Goal: Task Accomplishment & Management: Manage account settings

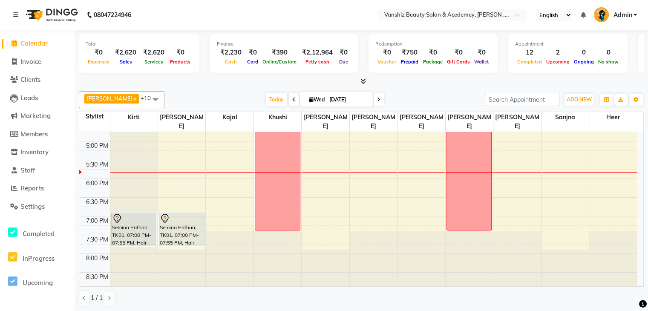
scroll to position [199, 0]
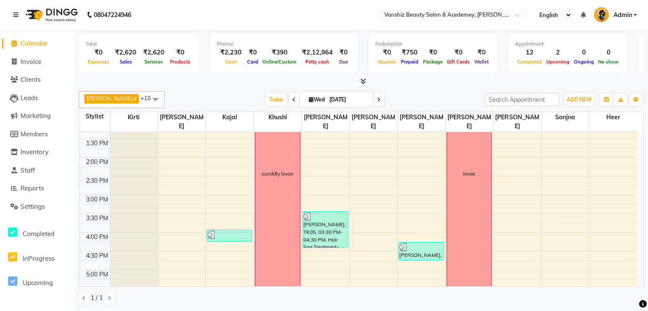
click at [374, 99] on span at bounding box center [379, 99] width 10 height 13
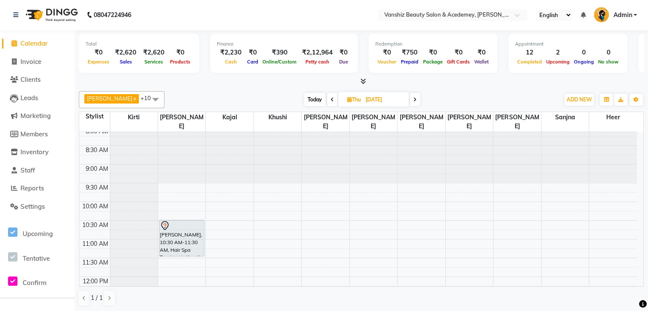
scroll to position [0, 0]
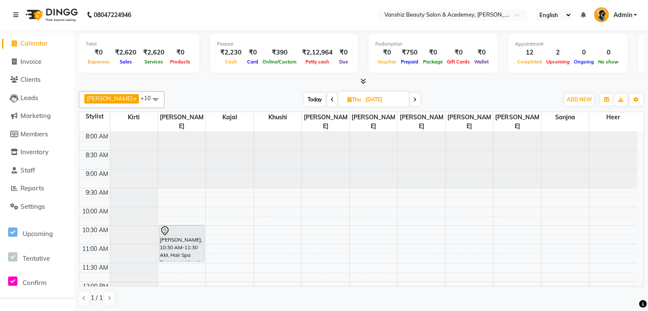
click at [309, 100] on span "Today" at bounding box center [314, 99] width 21 height 13
type input "[DATE]"
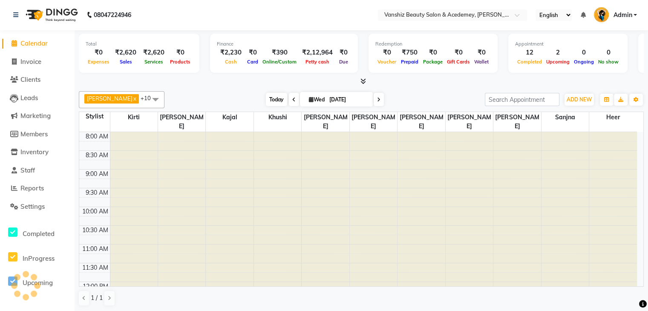
scroll to position [328, 0]
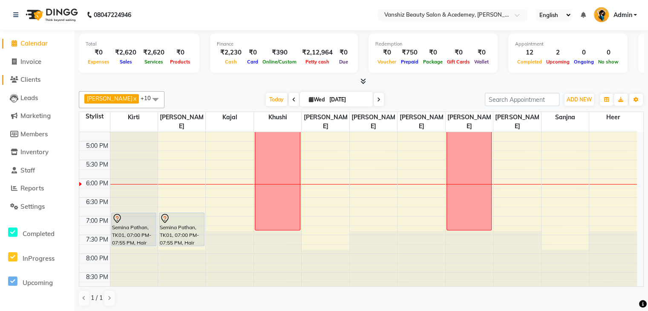
click at [32, 78] on span "Clients" at bounding box center [30, 79] width 20 height 8
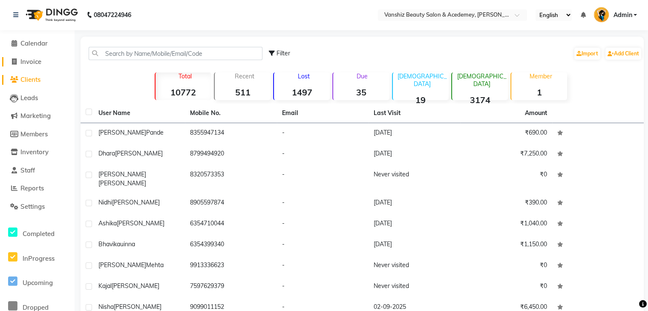
click at [27, 58] on span "Invoice" at bounding box center [30, 62] width 21 height 8
select select "service"
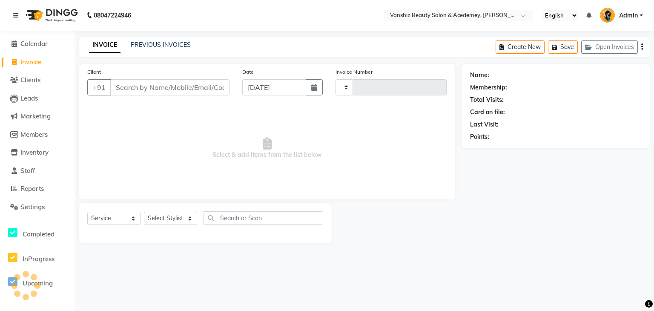
type input "1301"
select select "5403"
click at [150, 90] on input "Client" at bounding box center [169, 87] width 119 height 16
drag, startPoint x: 150, startPoint y: 90, endPoint x: 111, endPoint y: 90, distance: 38.8
click at [111, 90] on input "Client" at bounding box center [169, 87] width 119 height 16
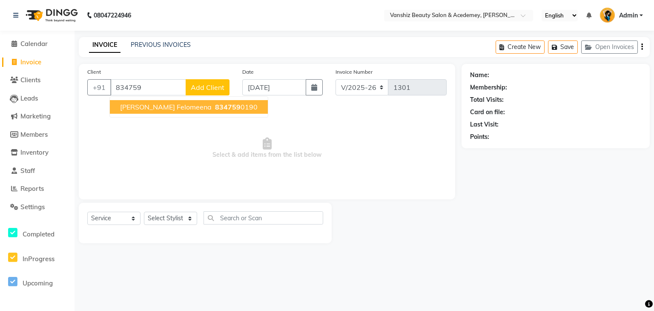
click at [131, 109] on span "[PERSON_NAME] felomeena" at bounding box center [166, 107] width 92 height 9
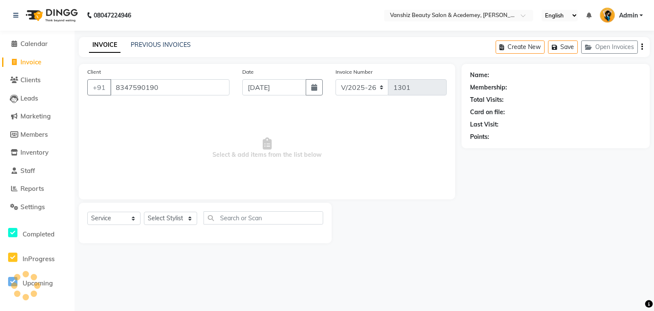
type input "8347590190"
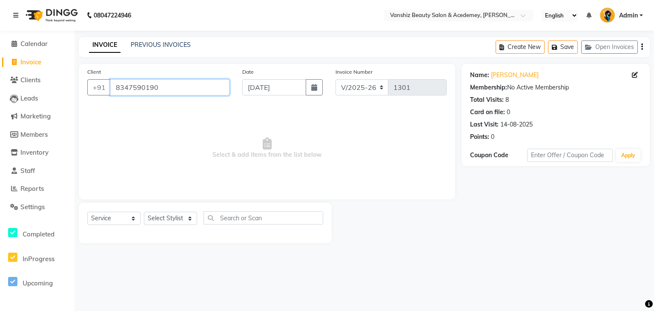
click at [121, 88] on input "8347590190" at bounding box center [169, 87] width 119 height 16
click at [33, 77] on span "Clients" at bounding box center [30, 80] width 20 height 8
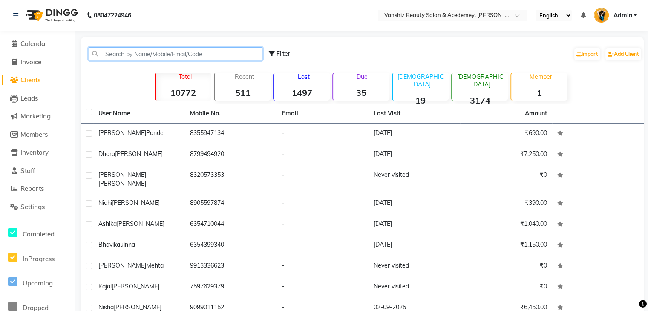
click at [159, 49] on input "text" at bounding box center [176, 53] width 174 height 13
paste input "8347590190"
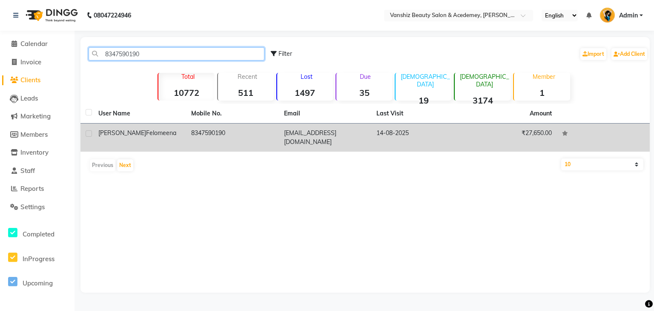
type input "8347590190"
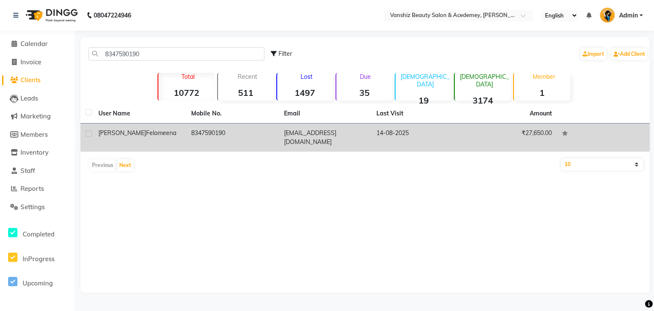
click at [324, 135] on td "[EMAIL_ADDRESS][DOMAIN_NAME]" at bounding box center [325, 138] width 93 height 28
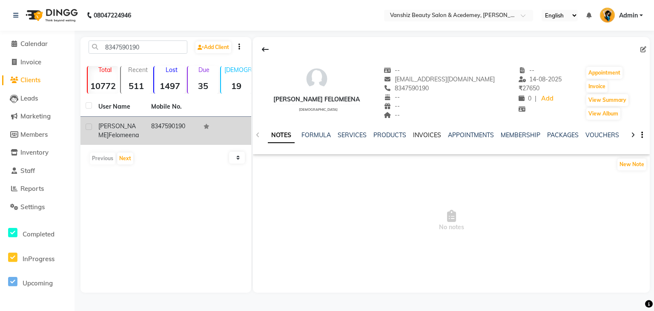
click at [417, 133] on link "INVOICES" at bounding box center [427, 135] width 28 height 8
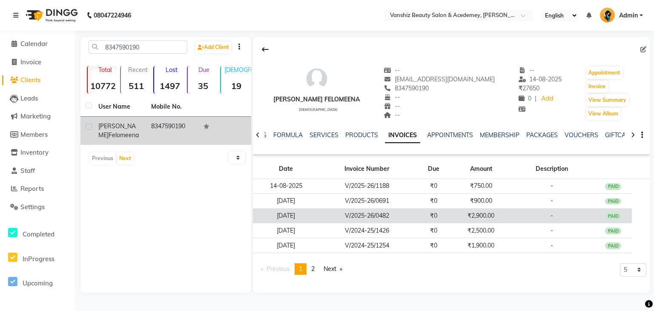
click at [473, 212] on td "₹2,900.00" at bounding box center [481, 215] width 57 height 15
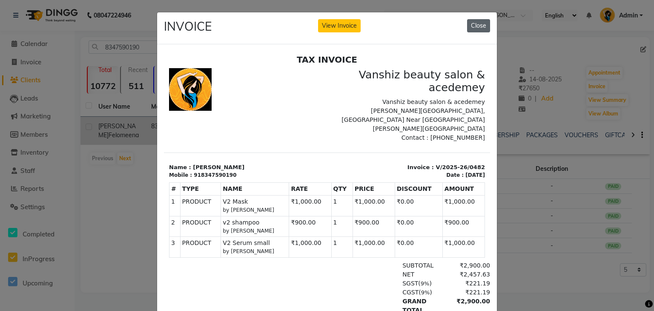
click at [475, 26] on button "Close" at bounding box center [478, 25] width 23 height 13
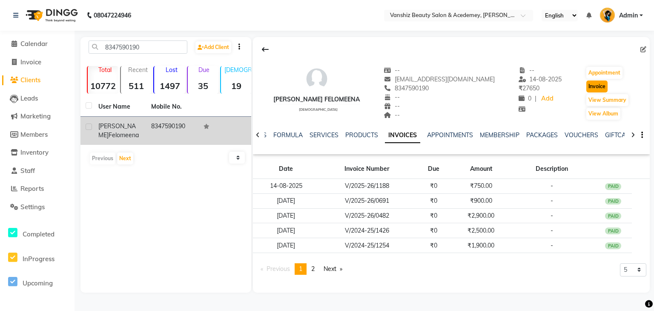
click at [591, 84] on button "Invoice" at bounding box center [597, 87] width 21 height 12
select select "service"
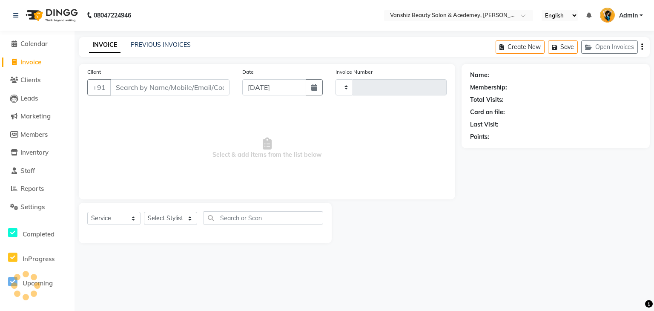
type input "1301"
select select "5403"
type input "8347590190"
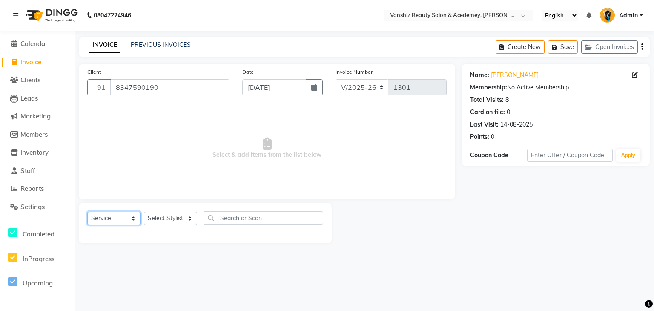
click at [119, 216] on select "Select Service Product Membership Package Voucher Prepaid Gift Card" at bounding box center [113, 218] width 53 height 13
select select "product"
click at [87, 212] on select "Select Service Product Membership Package Voucher Prepaid Gift Card" at bounding box center [113, 218] width 53 height 13
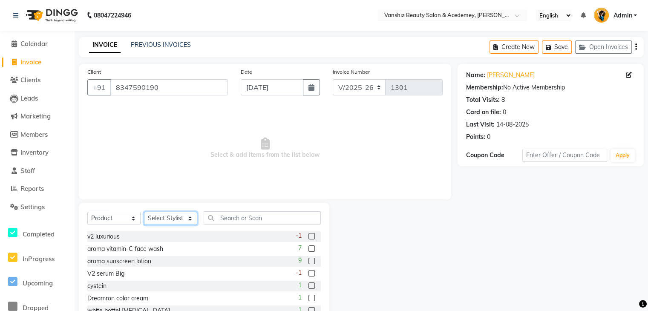
click at [165, 213] on select "Select Stylist [PERSON_NAME] [PERSON_NAME] [PERSON_NAME] kajal [PERSON_NAME] [P…" at bounding box center [170, 218] width 53 height 13
select select "68625"
click at [144, 212] on select "Select Stylist [PERSON_NAME] [PERSON_NAME] [PERSON_NAME] kajal [PERSON_NAME] [P…" at bounding box center [170, 218] width 53 height 13
click at [222, 219] on input "text" at bounding box center [262, 217] width 117 height 13
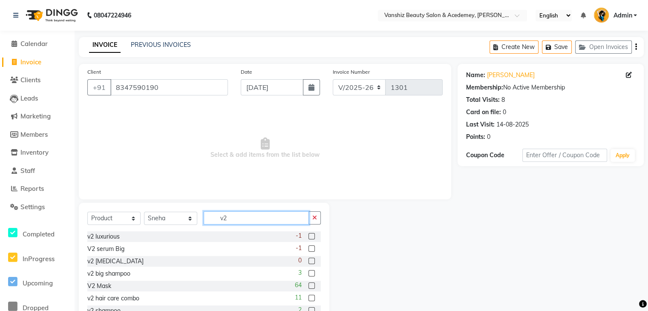
type input "v2"
click at [308, 288] on label at bounding box center [311, 285] width 6 height 6
click at [308, 288] on input "checkbox" at bounding box center [311, 286] width 6 height 6
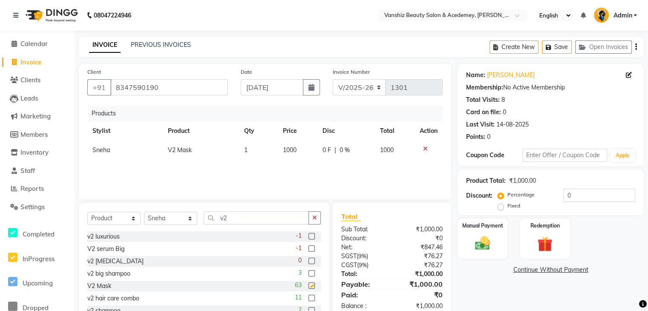
checkbox input "false"
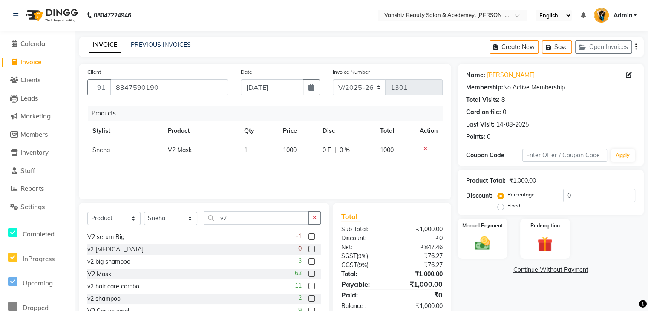
scroll to position [18, 0]
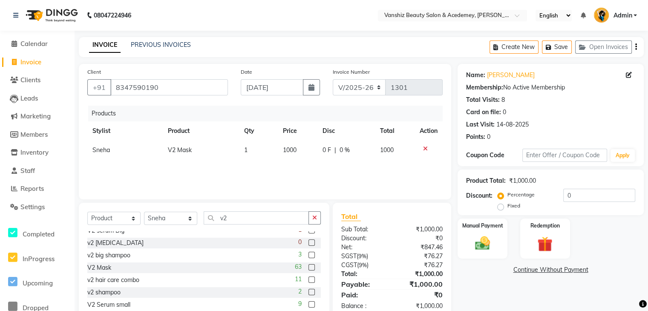
click at [308, 292] on label at bounding box center [311, 292] width 6 height 6
click at [308, 292] on input "checkbox" at bounding box center [311, 293] width 6 height 6
checkbox input "false"
click at [491, 239] on img at bounding box center [482, 243] width 26 height 18
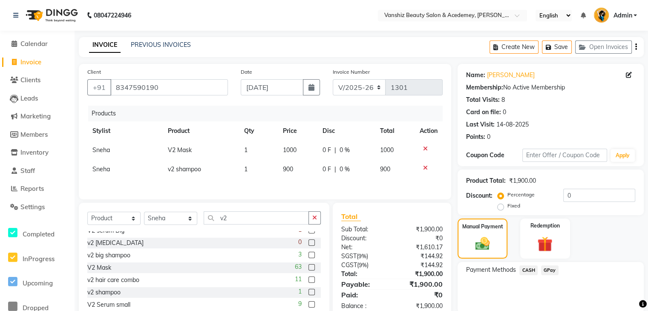
click at [545, 267] on span "GPay" at bounding box center [549, 270] width 17 height 10
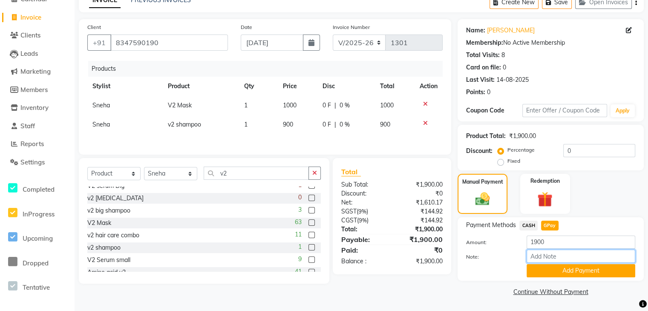
click at [565, 251] on input "Note:" at bounding box center [581, 256] width 109 height 13
type input "gpay"
click at [590, 265] on button "Add Payment" at bounding box center [581, 270] width 109 height 13
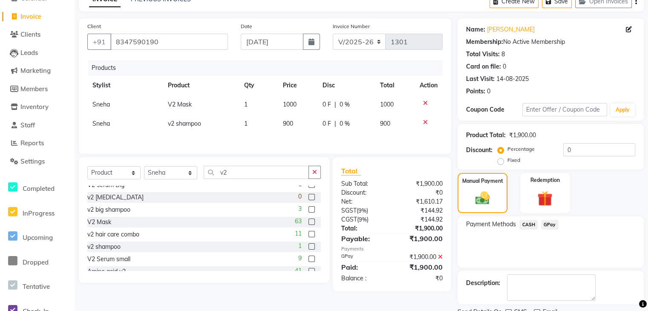
scroll to position [80, 0]
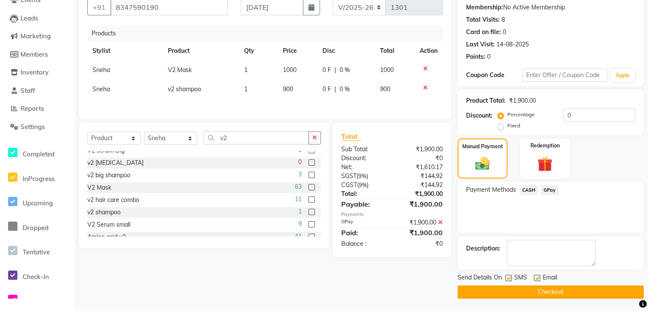
click at [536, 278] on label at bounding box center [537, 278] width 6 height 6
click at [536, 278] on input "checkbox" at bounding box center [537, 279] width 6 height 6
checkbox input "false"
click at [509, 278] on label at bounding box center [508, 278] width 6 height 6
click at [509, 278] on input "checkbox" at bounding box center [508, 279] width 6 height 6
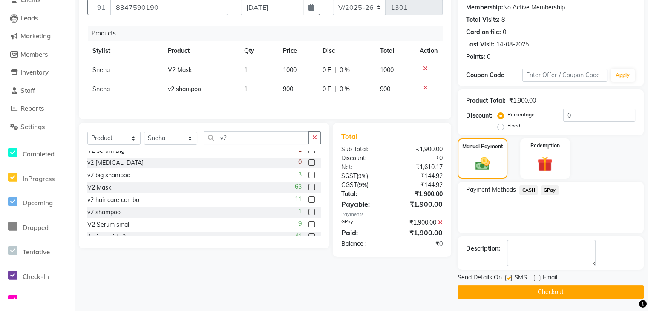
checkbox input "false"
click at [515, 288] on button "Checkout" at bounding box center [551, 291] width 186 height 13
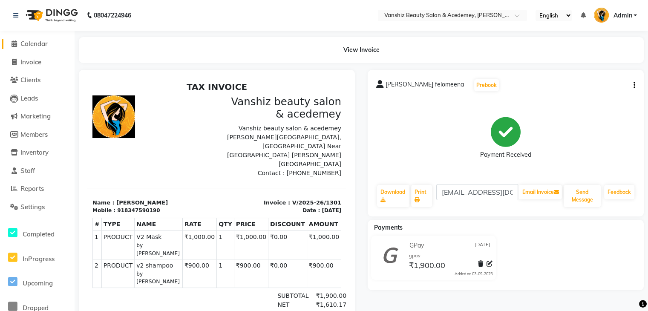
click at [35, 47] on span "Calendar" at bounding box center [33, 44] width 27 height 8
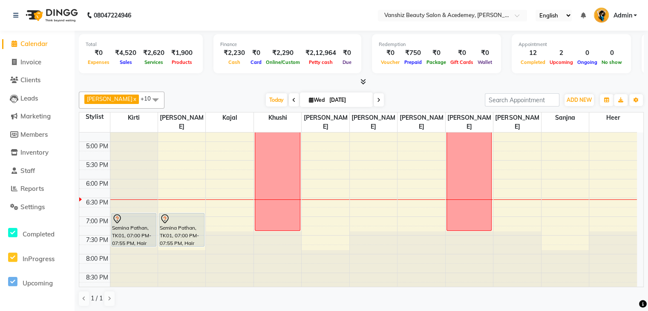
scroll to position [328, 0]
click at [377, 98] on icon at bounding box center [378, 100] width 3 height 5
type input "[DATE]"
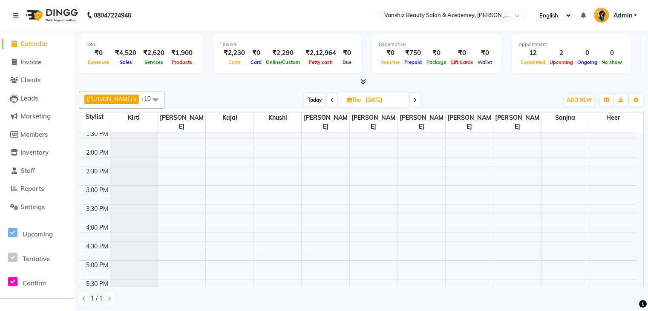
scroll to position [210, 0]
click at [261, 204] on div "8:00 AM 8:30 AM 9:00 AM 9:30 AM 10:00 AM 10:30 AM 11:00 AM 11:30 AM 12:00 PM 12…" at bounding box center [358, 166] width 558 height 487
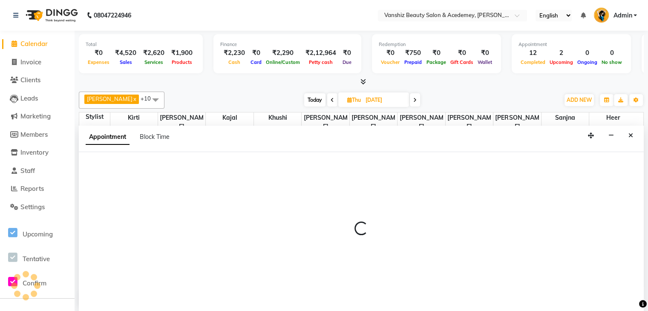
scroll to position [0, 0]
select select "78799"
select select "930"
select select "tentative"
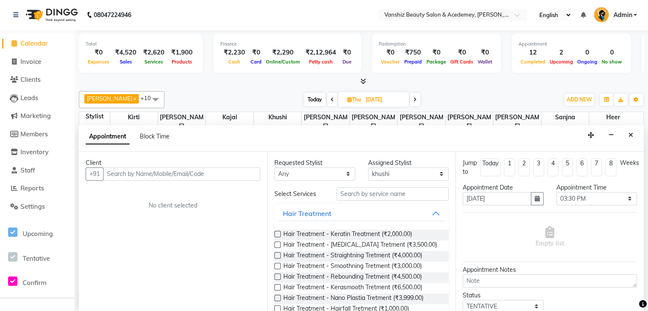
click at [219, 173] on input "text" at bounding box center [181, 173] width 157 height 13
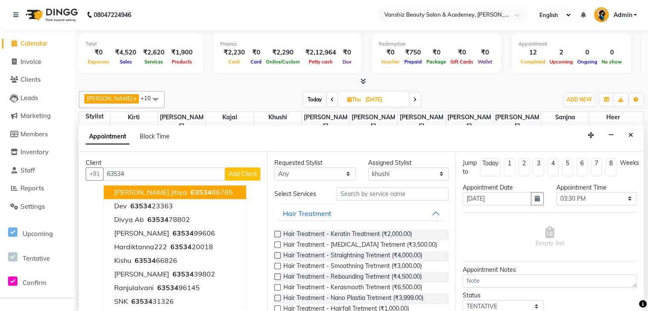
click at [204, 191] on button "[PERSON_NAME] Jitiya 63534 86785" at bounding box center [175, 192] width 142 height 14
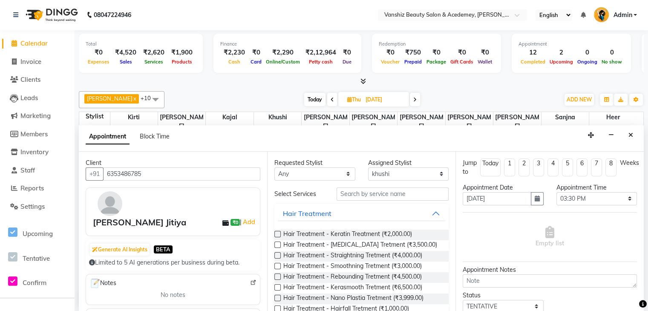
type input "6353486785"
click at [363, 195] on input "text" at bounding box center [393, 193] width 112 height 13
click at [279, 244] on label at bounding box center [277, 245] width 6 height 6
click at [279, 244] on input "checkbox" at bounding box center [277, 246] width 6 height 6
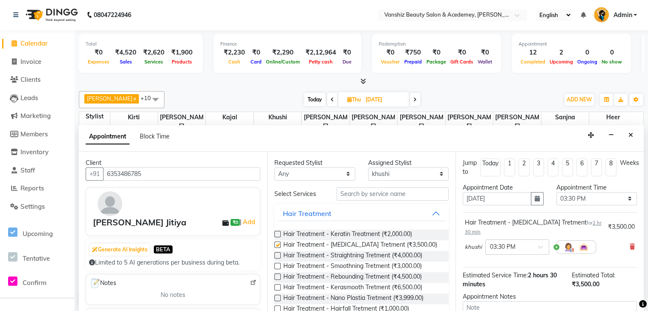
checkbox input "false"
click at [598, 198] on select "Select 09:00 AM 09:15 AM 09:30 AM 09:45 AM 10:00 AM 10:15 AM 10:30 AM 10:45 AM …" at bounding box center [596, 198] width 81 height 13
select select "960"
click at [556, 192] on select "Select 09:00 AM 09:15 AM 09:30 AM 09:45 AM 10:00 AM 10:15 AM 10:30 AM 10:45 AM …" at bounding box center [596, 198] width 81 height 13
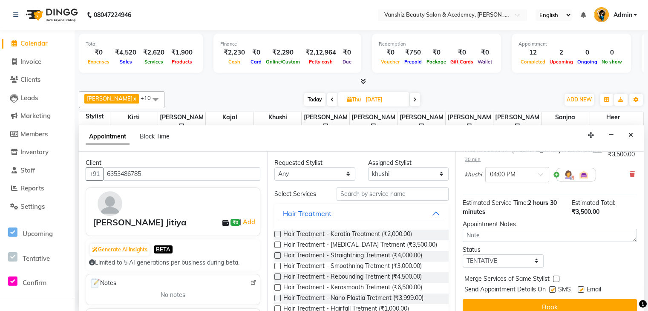
click at [581, 286] on label at bounding box center [581, 289] width 6 height 6
click at [581, 288] on input "checkbox" at bounding box center [581, 291] width 6 height 6
checkbox input "false"
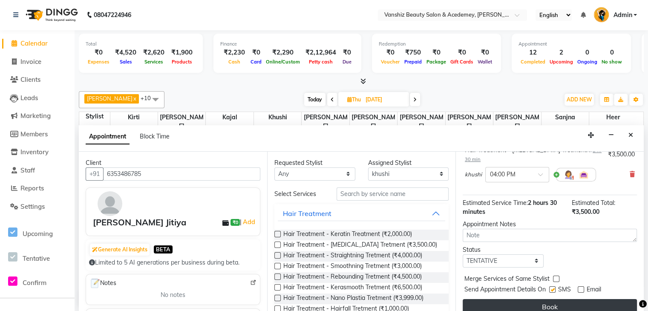
click at [584, 299] on button "Book" at bounding box center [550, 306] width 174 height 15
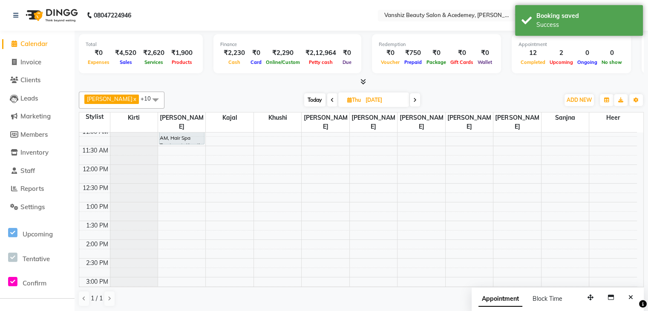
scroll to position [0, 0]
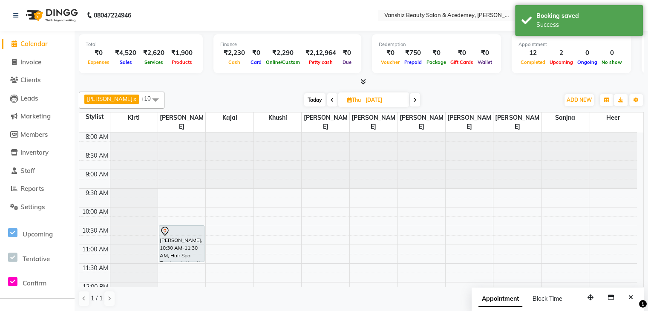
click at [304, 95] on span "Today" at bounding box center [314, 99] width 21 height 13
type input "[DATE]"
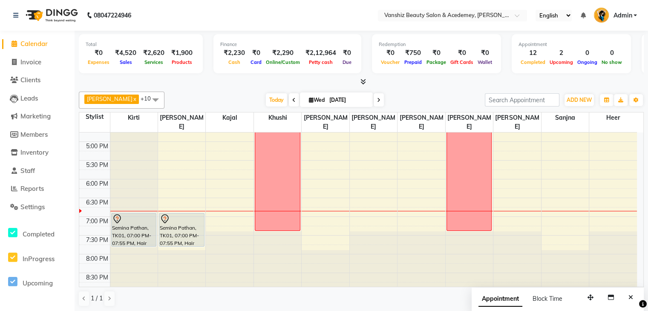
scroll to position [328, 0]
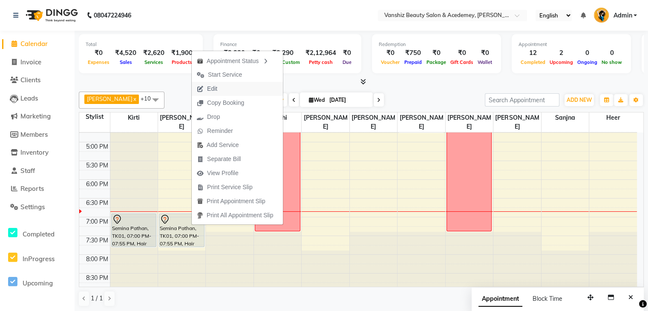
click at [239, 90] on button "Edit" at bounding box center [237, 89] width 91 height 14
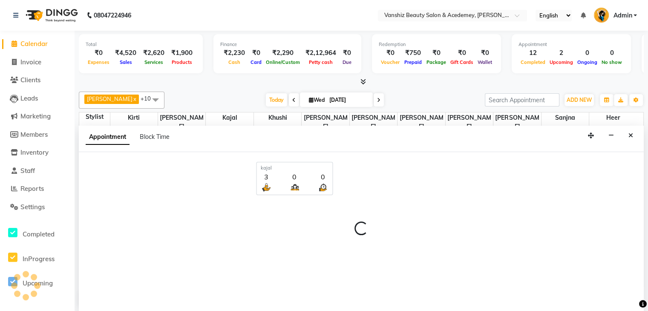
scroll to position [0, 0]
select select "tentative"
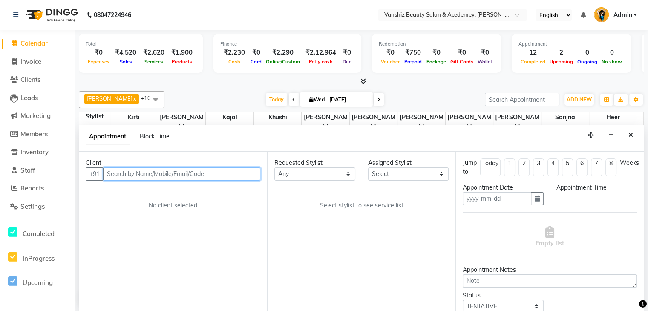
type input "[DATE]"
select select "1140"
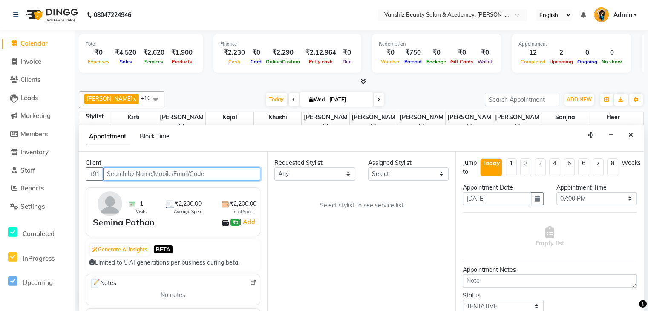
scroll to position [328, 0]
select select "86122"
select select "2468"
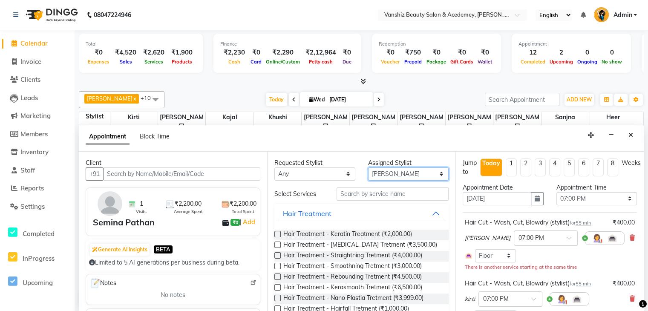
click at [414, 174] on select "Select [PERSON_NAME] [PERSON_NAME] [PERSON_NAME] kajal [PERSON_NAME] [PERSON_NA…" at bounding box center [408, 173] width 81 height 13
select select "87480"
click at [368, 167] on select "Select [PERSON_NAME] [PERSON_NAME] [PERSON_NAME] kajal [PERSON_NAME] [PERSON_NA…" at bounding box center [408, 173] width 81 height 13
click at [369, 198] on input "text" at bounding box center [393, 193] width 112 height 13
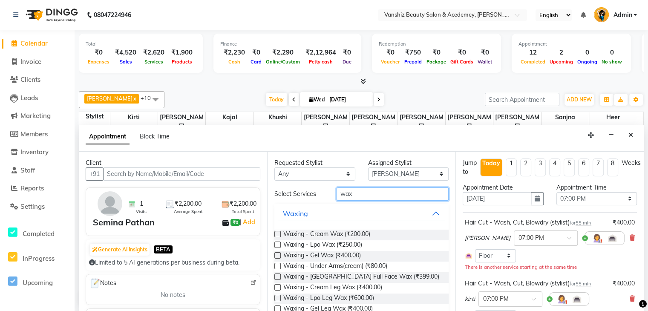
type input "wax"
click at [276, 244] on label at bounding box center [277, 245] width 6 height 6
click at [276, 244] on input "checkbox" at bounding box center [277, 246] width 6 height 6
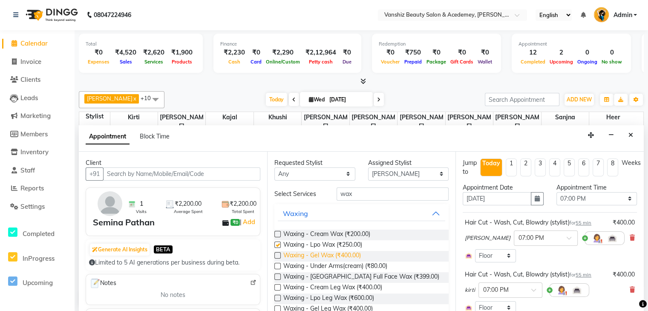
checkbox input "false"
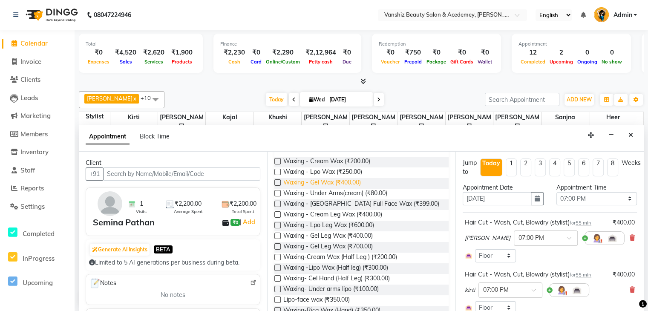
scroll to position [73, 0]
click at [279, 268] on label at bounding box center [277, 267] width 6 height 6
click at [279, 268] on input "checkbox" at bounding box center [277, 268] width 6 height 6
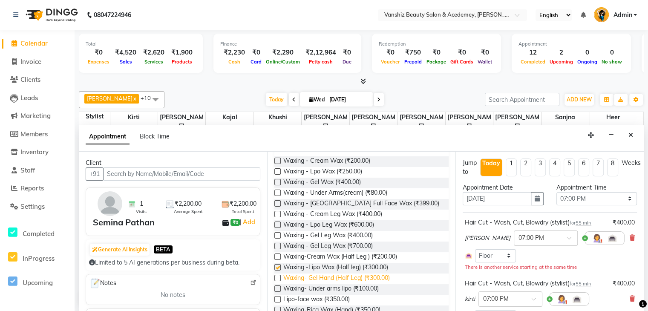
checkbox input "false"
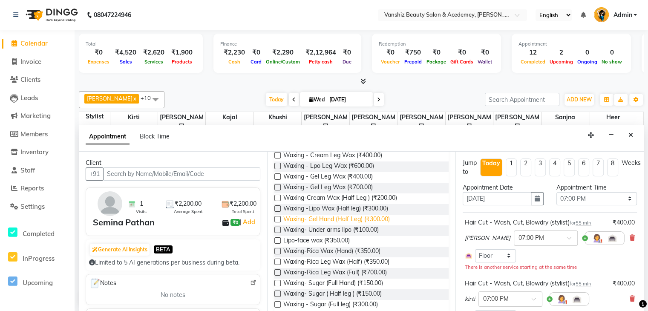
scroll to position [131, 0]
click at [278, 228] on label at bounding box center [277, 230] width 6 height 6
click at [278, 229] on input "checkbox" at bounding box center [277, 232] width 6 height 6
checkbox input "false"
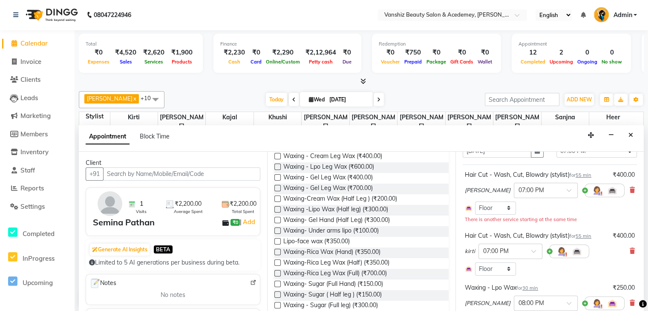
scroll to position [238, 2]
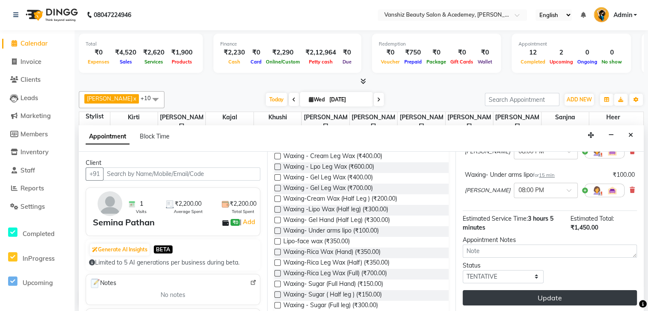
click at [551, 293] on button "Update" at bounding box center [550, 297] width 174 height 15
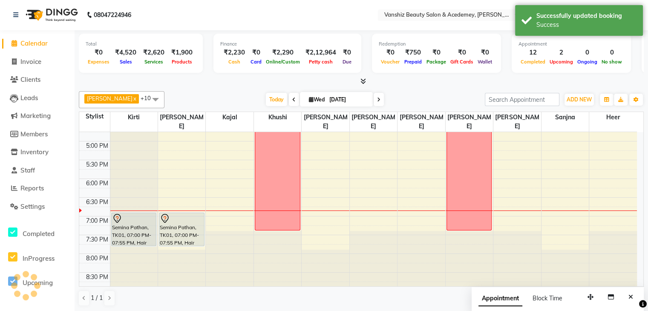
scroll to position [0, 0]
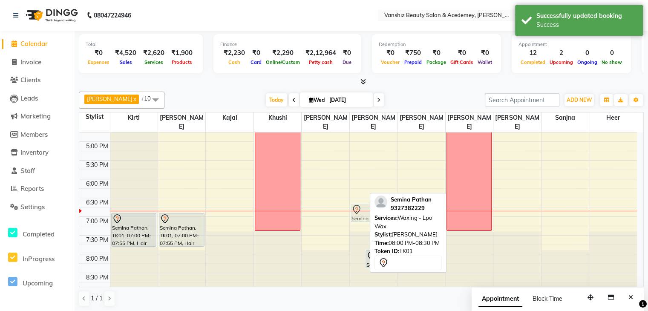
drag, startPoint x: 355, startPoint y: 256, endPoint x: 351, endPoint y: 210, distance: 46.2
click at [351, 210] on div "Semina Pathan, TK01, 08:00 PM-08:30 PM, Waxing - Lpo Wax Semina Pathan, TK01, 0…" at bounding box center [373, 47] width 47 height 487
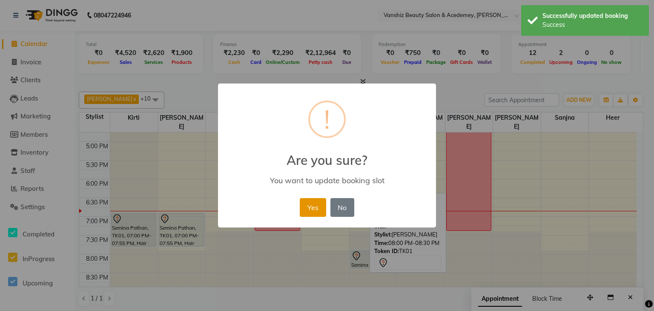
click at [315, 209] on button "Yes" at bounding box center [313, 207] width 26 height 19
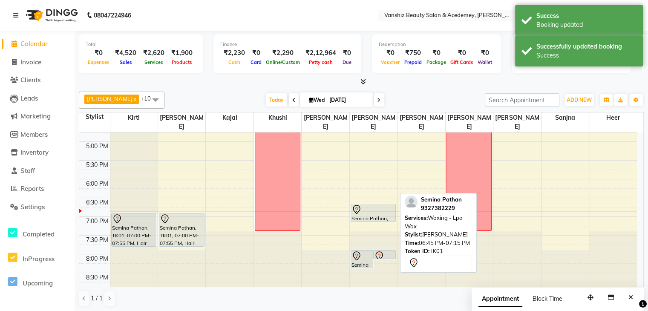
click at [364, 220] on div at bounding box center [373, 221] width 45 height 3
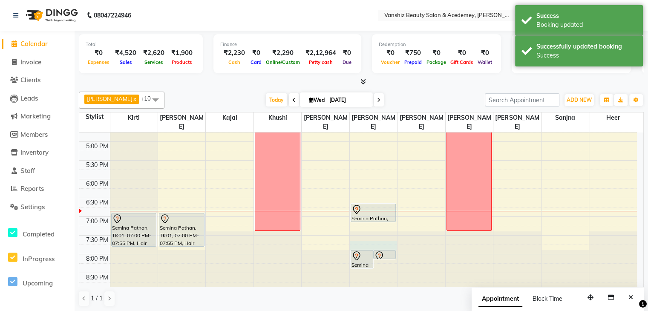
drag, startPoint x: 360, startPoint y: 245, endPoint x: 361, endPoint y: 240, distance: 5.2
select select "87480"
select select "tentative"
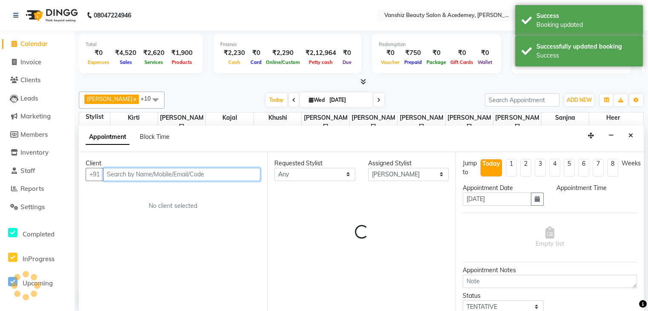
select select "1185"
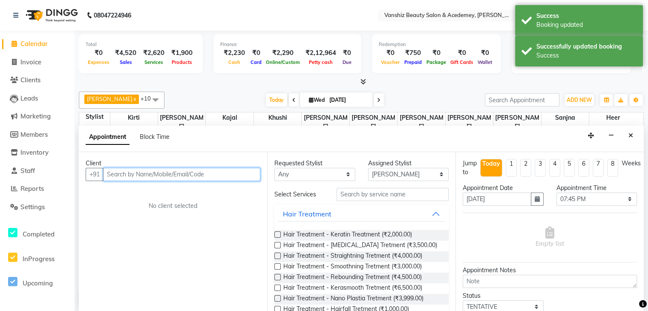
scroll to position [0, 0]
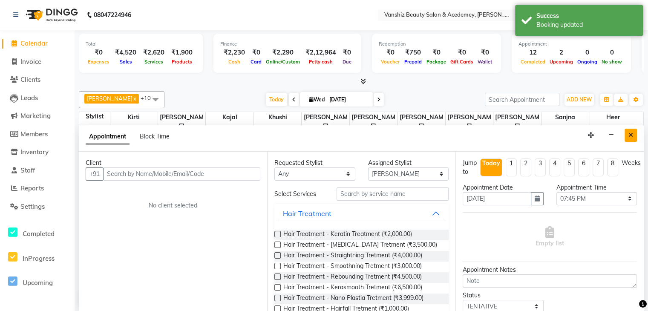
click at [633, 132] on button "Close" at bounding box center [630, 135] width 12 height 13
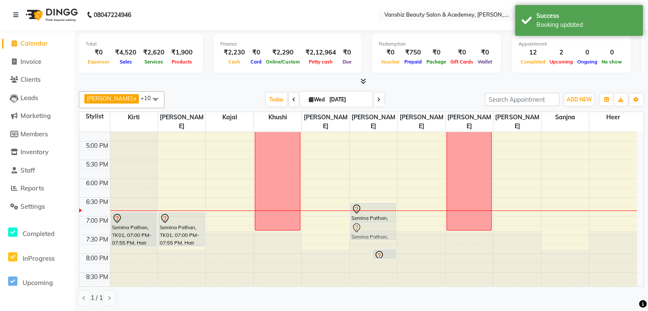
drag, startPoint x: 362, startPoint y: 251, endPoint x: 363, endPoint y: 225, distance: 26.0
click at [363, 225] on div "Semina Pathan, TK01, 08:00 PM-08:30 PM, Waxing -Lipo Wax (Half leg) Semina Path…" at bounding box center [373, 47] width 47 height 487
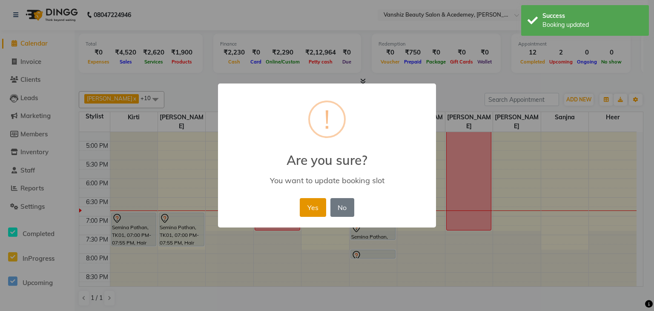
click at [317, 209] on button "Yes" at bounding box center [313, 207] width 26 height 19
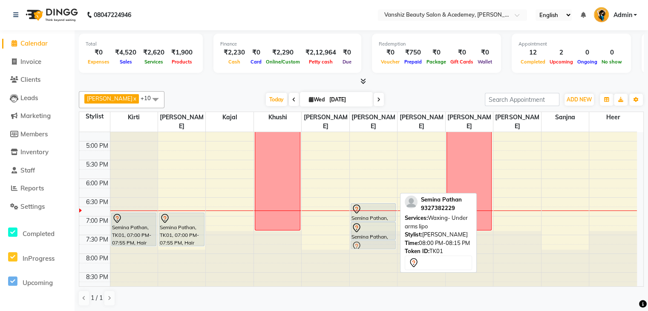
drag, startPoint x: 372, startPoint y: 252, endPoint x: 374, endPoint y: 242, distance: 9.5
click at [374, 242] on div "Semina Pathan, TK01, 06:45 PM-07:15 PM, Waxing - Lpo Wax Semina Pathan, TK01, 0…" at bounding box center [373, 47] width 47 height 487
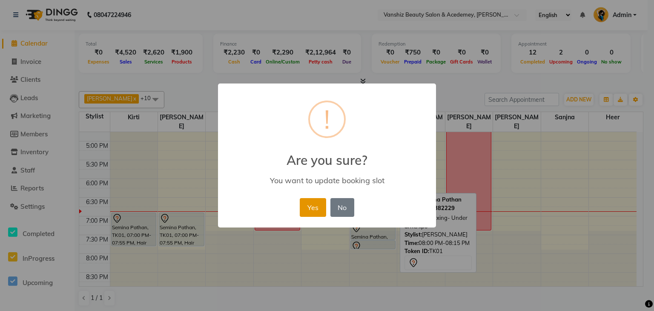
click at [319, 208] on button "Yes" at bounding box center [313, 207] width 26 height 19
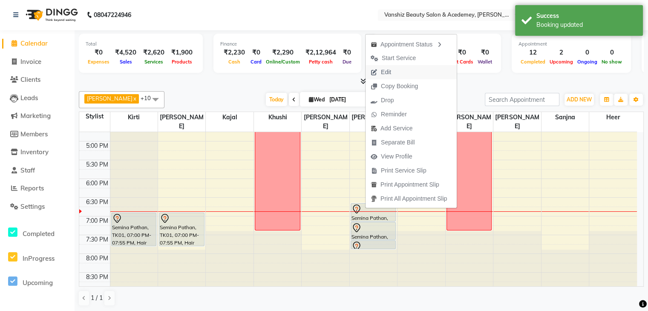
click at [414, 68] on button "Edit" at bounding box center [410, 72] width 91 height 14
select select "tentative"
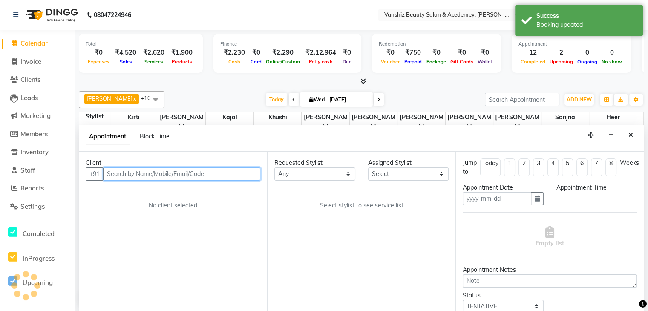
type input "[DATE]"
select select "1125"
select select "87480"
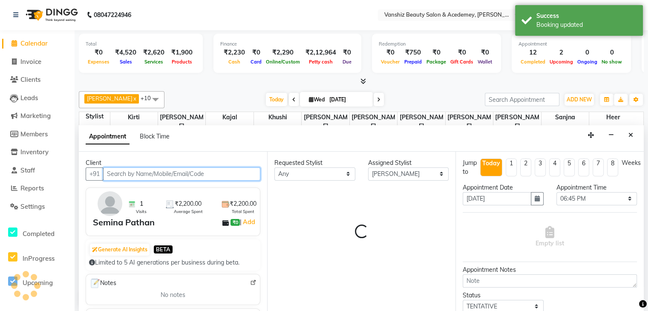
select select "2468"
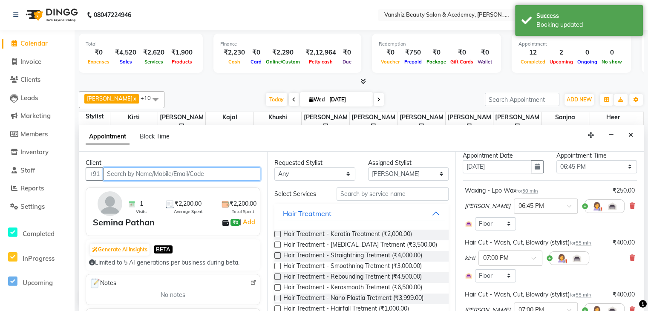
scroll to position [32, 0]
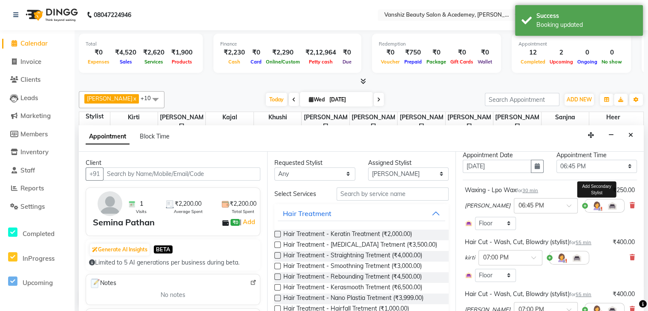
click at [592, 205] on img at bounding box center [597, 206] width 10 height 10
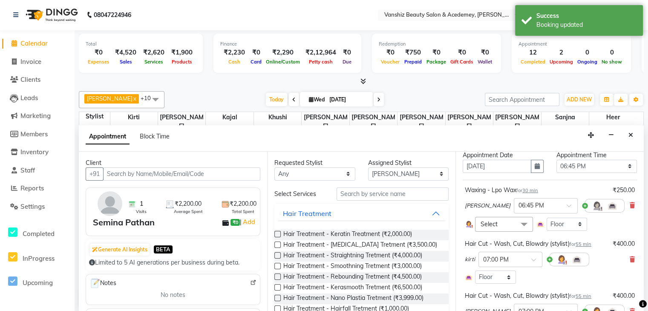
click at [498, 229] on span "Select" at bounding box center [504, 224] width 58 height 15
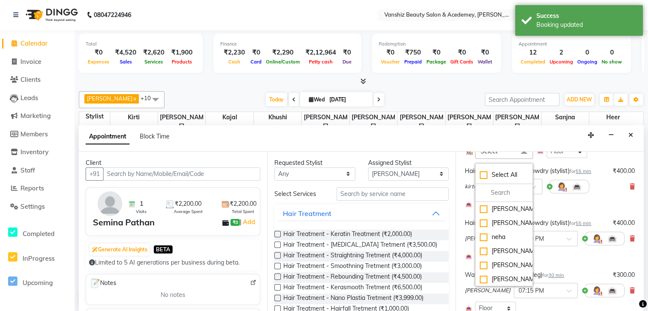
scroll to position [118, 0]
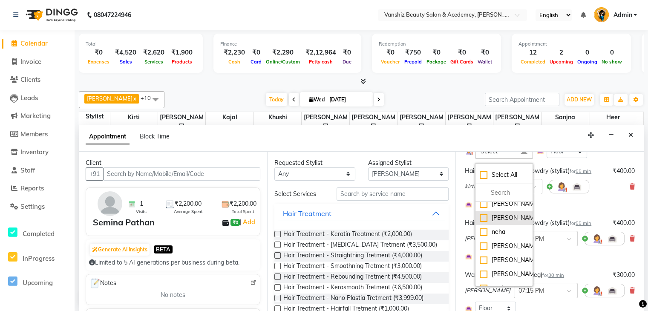
click at [484, 222] on div "[PERSON_NAME]" at bounding box center [504, 217] width 49 height 9
checkbox input "true"
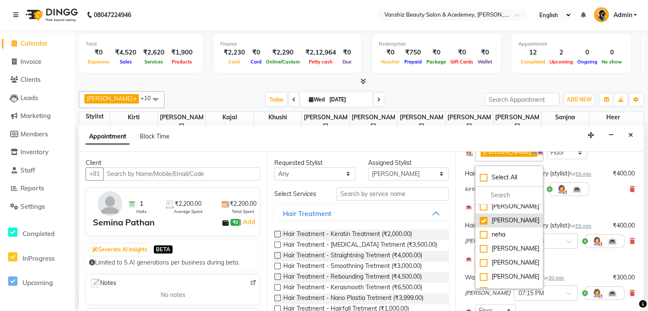
scroll to position [111, 0]
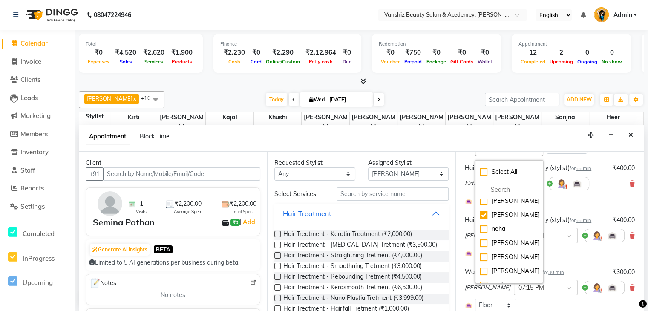
click at [565, 235] on div "[PERSON_NAME] × 07:00 PM" at bounding box center [545, 235] width 160 height 22
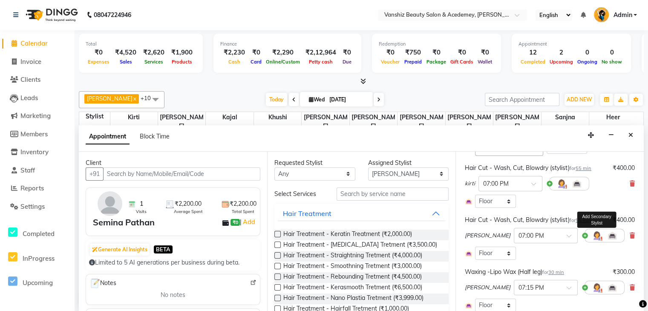
click at [592, 241] on img at bounding box center [597, 235] width 10 height 10
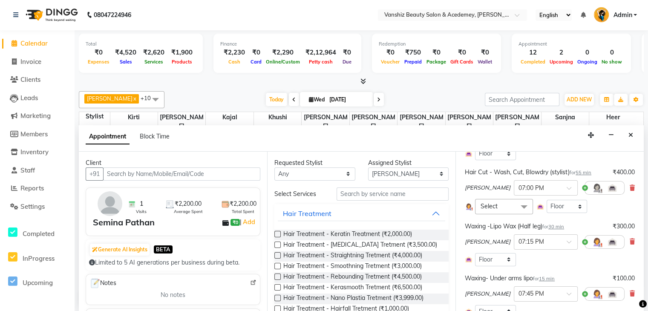
scroll to position [193, 0]
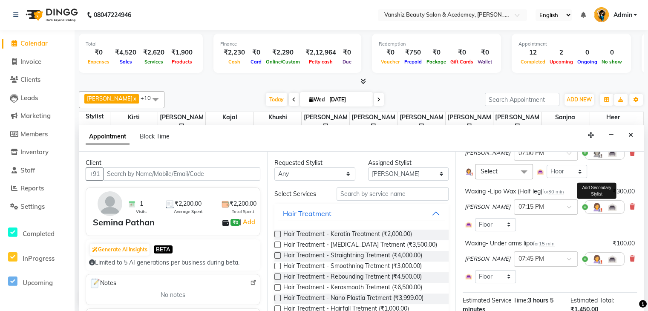
click at [592, 212] on img at bounding box center [597, 207] width 10 height 10
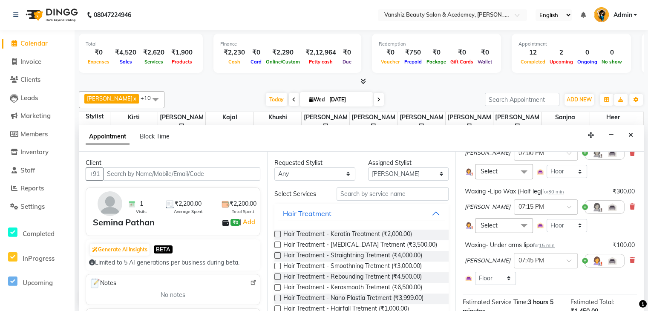
click at [481, 229] on span "Select" at bounding box center [489, 226] width 17 height 8
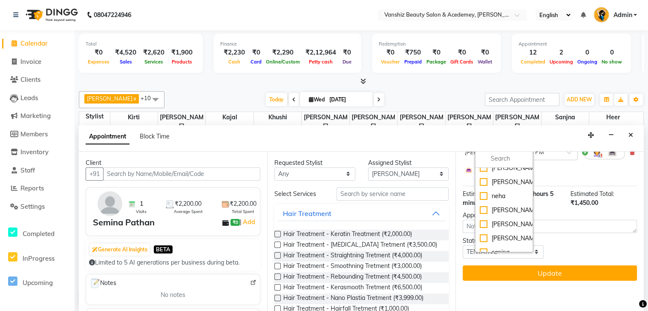
scroll to position [119, 0]
click at [486, 187] on div "[PERSON_NAME]" at bounding box center [504, 182] width 49 height 9
checkbox input "true"
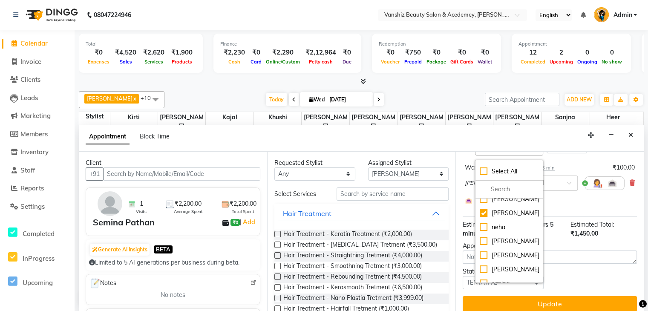
scroll to position [273, 0]
click at [592, 189] on img at bounding box center [597, 183] width 10 height 10
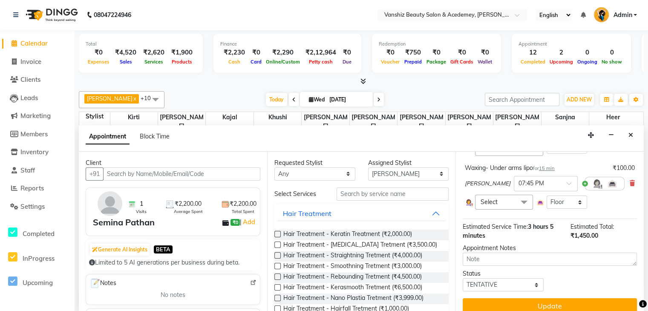
click at [498, 210] on span "Select" at bounding box center [504, 202] width 58 height 15
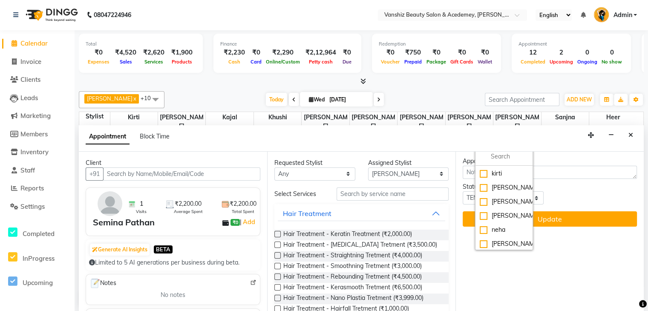
scroll to position [125, 0]
click at [484, 178] on div "[PERSON_NAME]" at bounding box center [504, 174] width 49 height 9
checkbox input "true"
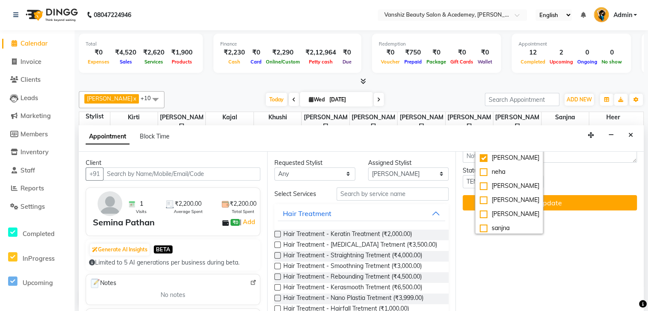
scroll to position [414, 0]
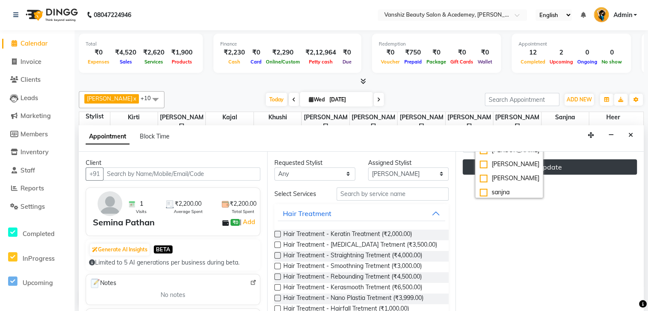
click at [566, 175] on button "Update" at bounding box center [550, 166] width 174 height 15
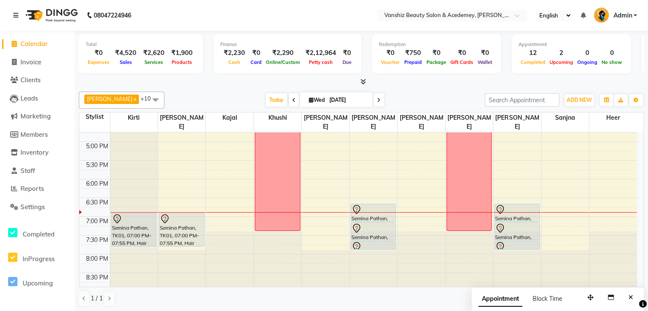
scroll to position [328, 0]
click at [374, 96] on span at bounding box center [379, 99] width 10 height 13
type input "[DATE]"
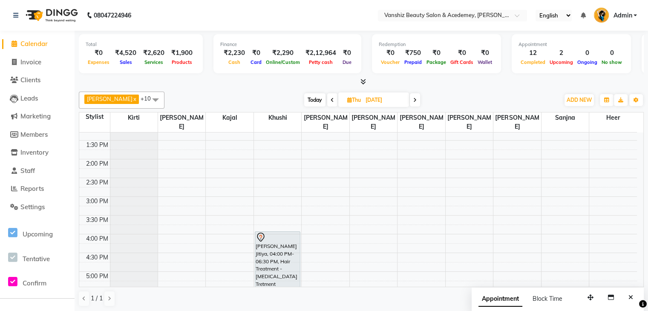
scroll to position [201, 0]
